Goal: Transaction & Acquisition: Purchase product/service

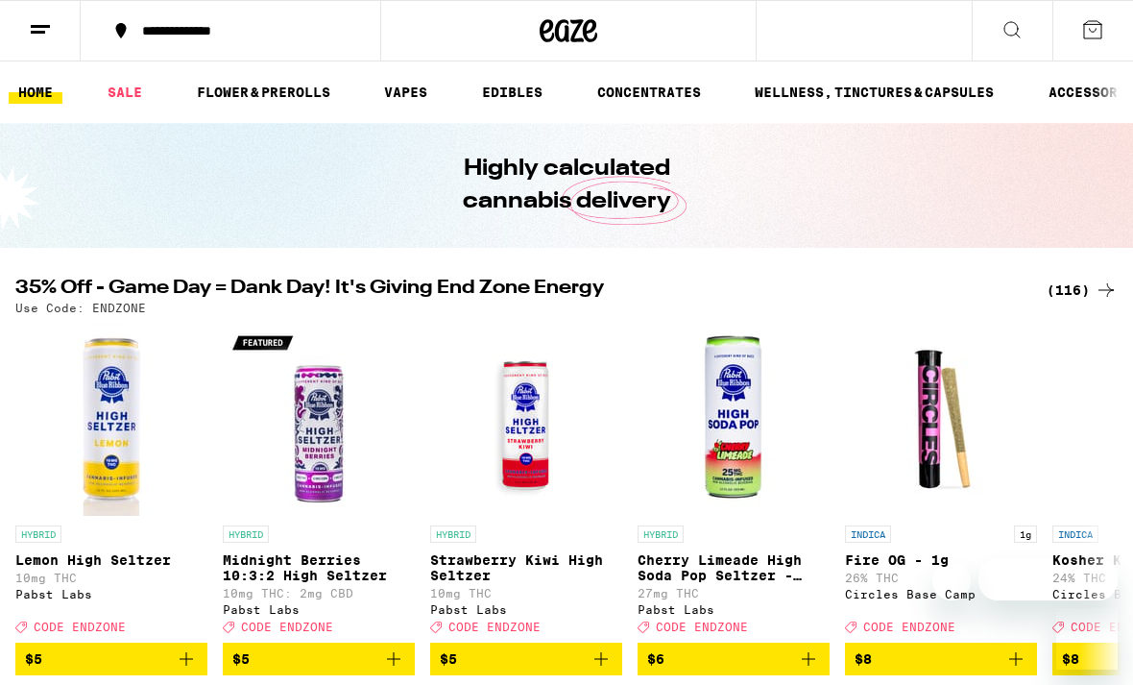
click at [1090, 36] on icon at bounding box center [1093, 29] width 23 height 23
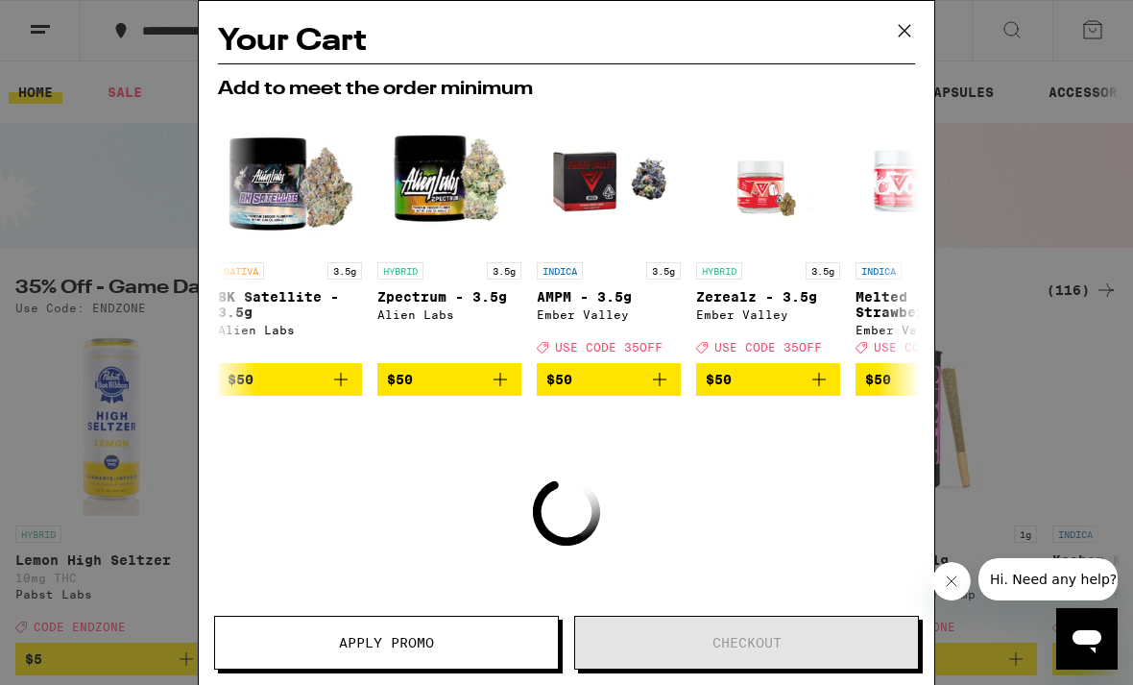
drag, startPoint x: 901, startPoint y: 35, endPoint x: 890, endPoint y: 10, distance: 27.1
click at [901, 35] on icon at bounding box center [905, 31] width 12 height 12
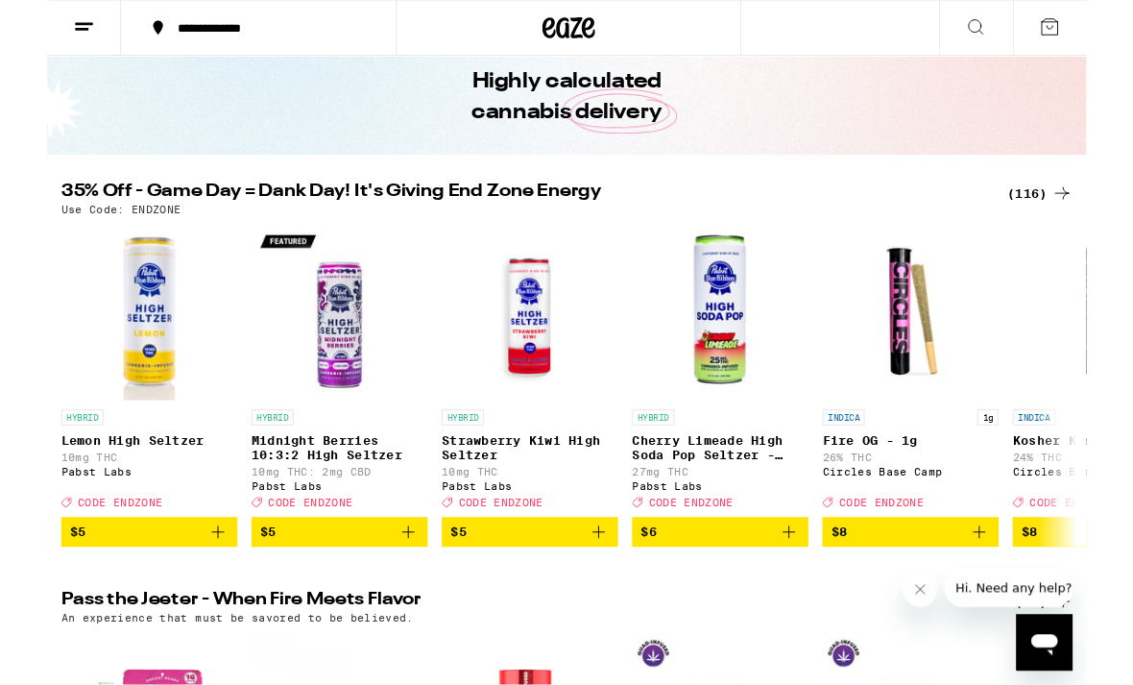
scroll to position [80, 0]
click at [1086, 226] on div "Use Code: ENDZONE" at bounding box center [566, 228] width 1103 height 12
click at [1068, 207] on div "(116)" at bounding box center [1082, 210] width 71 height 23
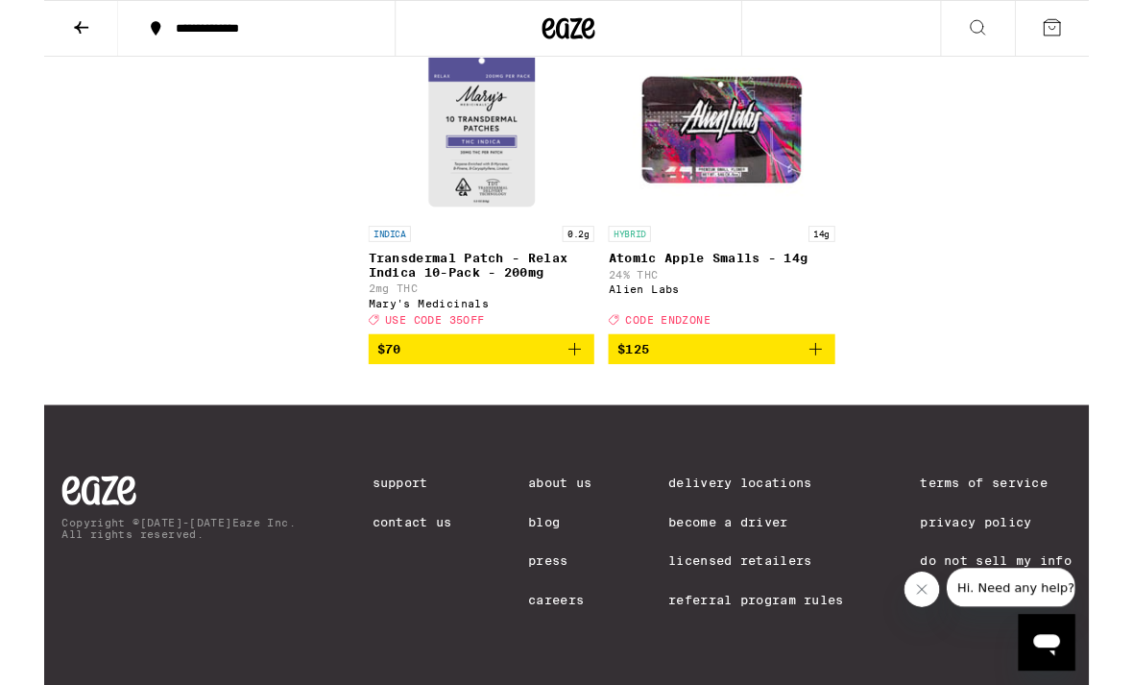
scroll to position [14273, 0]
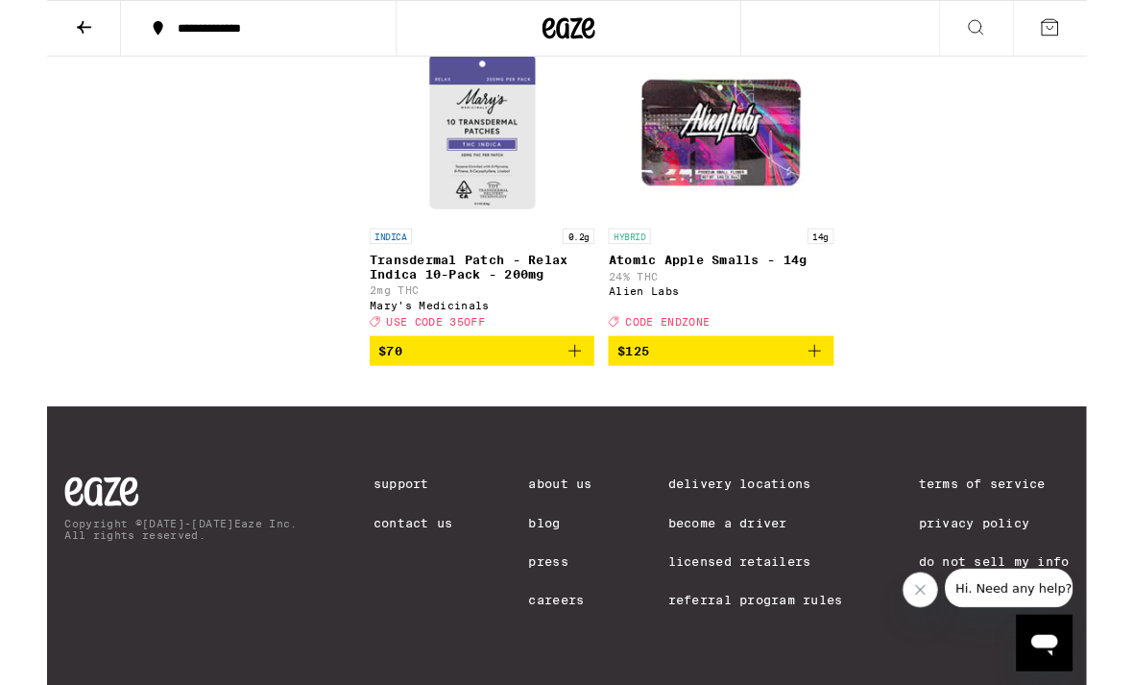
click at [544, 26] on icon at bounding box center [569, 30] width 58 height 35
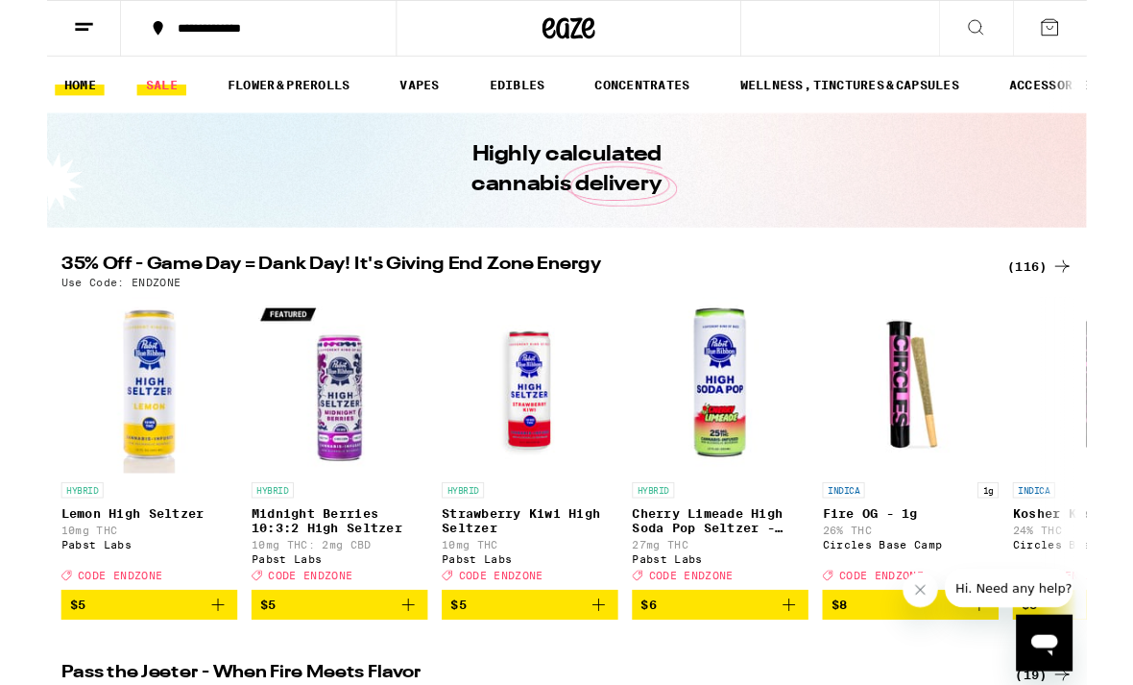
click at [123, 88] on link "SALE" at bounding box center [125, 92] width 54 height 23
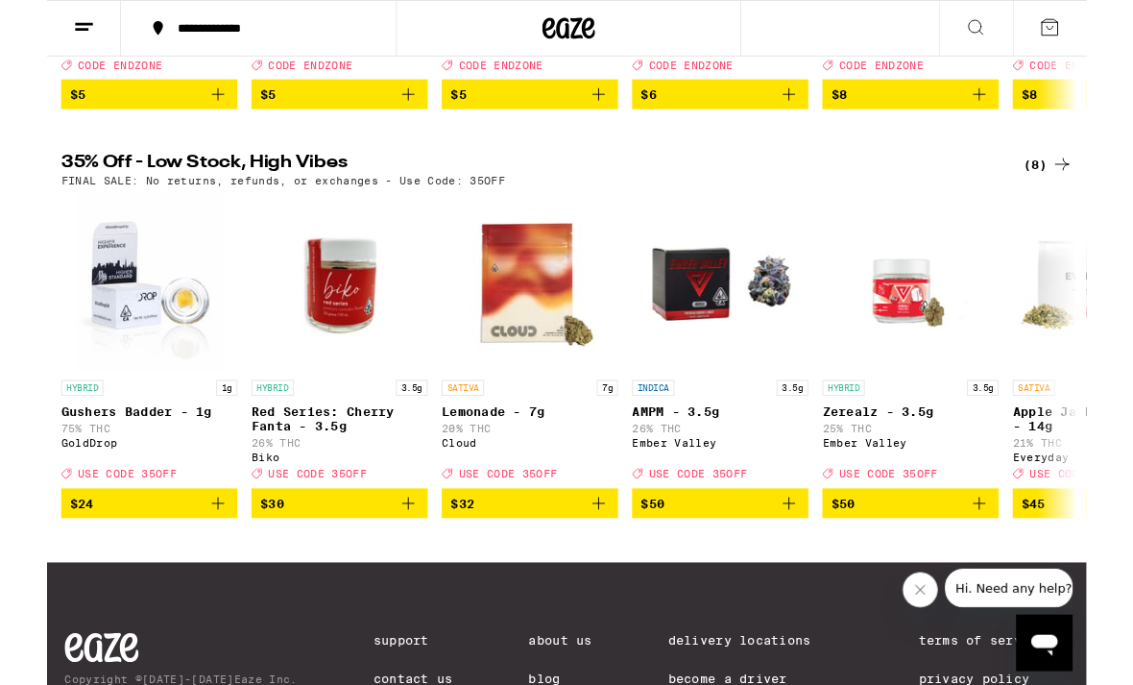
click at [1086, 190] on div "(8)" at bounding box center [1091, 178] width 54 height 23
